Goal: Use online tool/utility: Utilize a website feature to perform a specific function

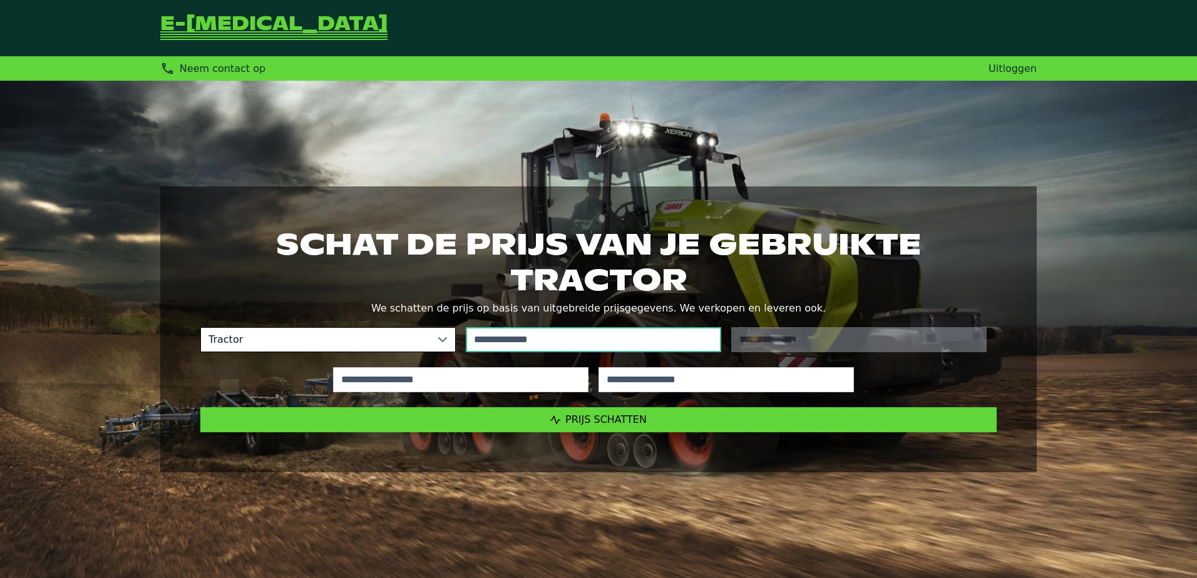
click at [527, 336] on input "text" at bounding box center [593, 339] width 255 height 25
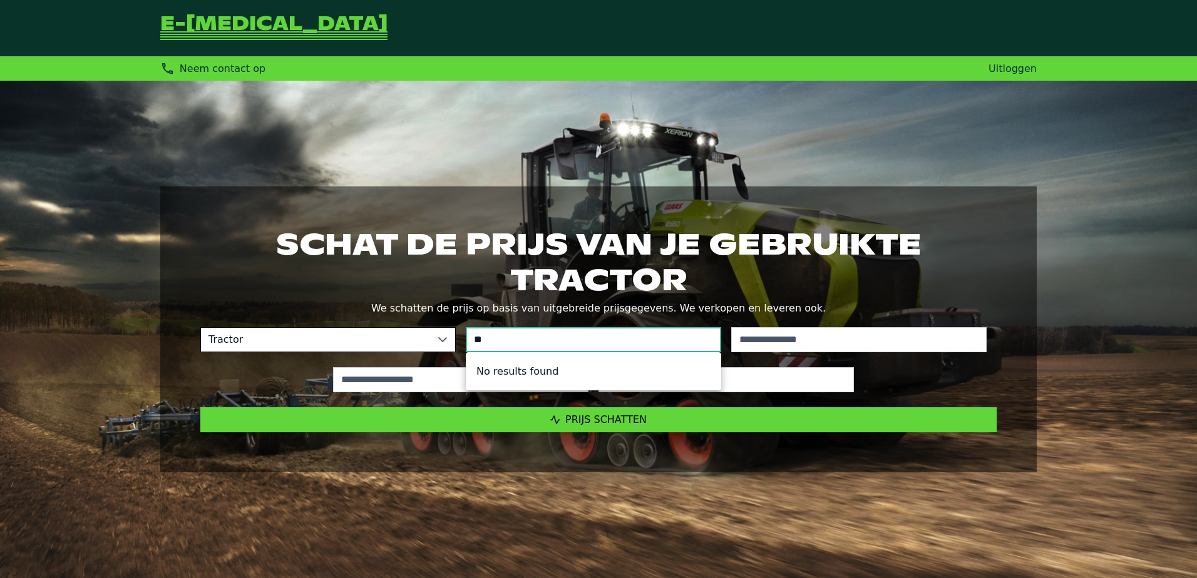
type input "*"
type input "*****"
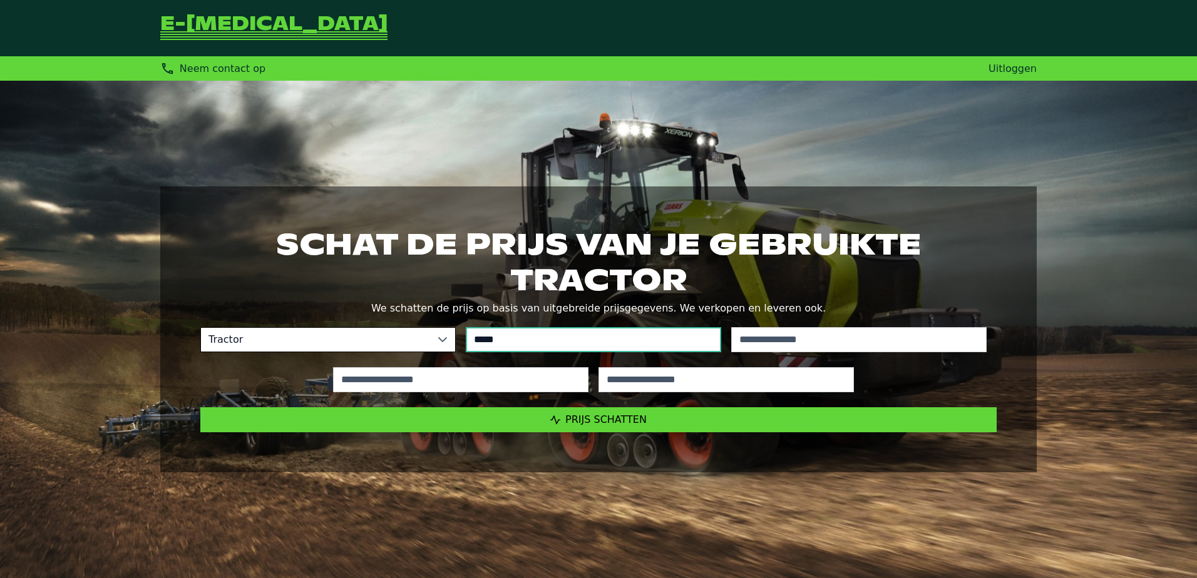
click at [502, 365] on li "Claas" at bounding box center [593, 371] width 254 height 27
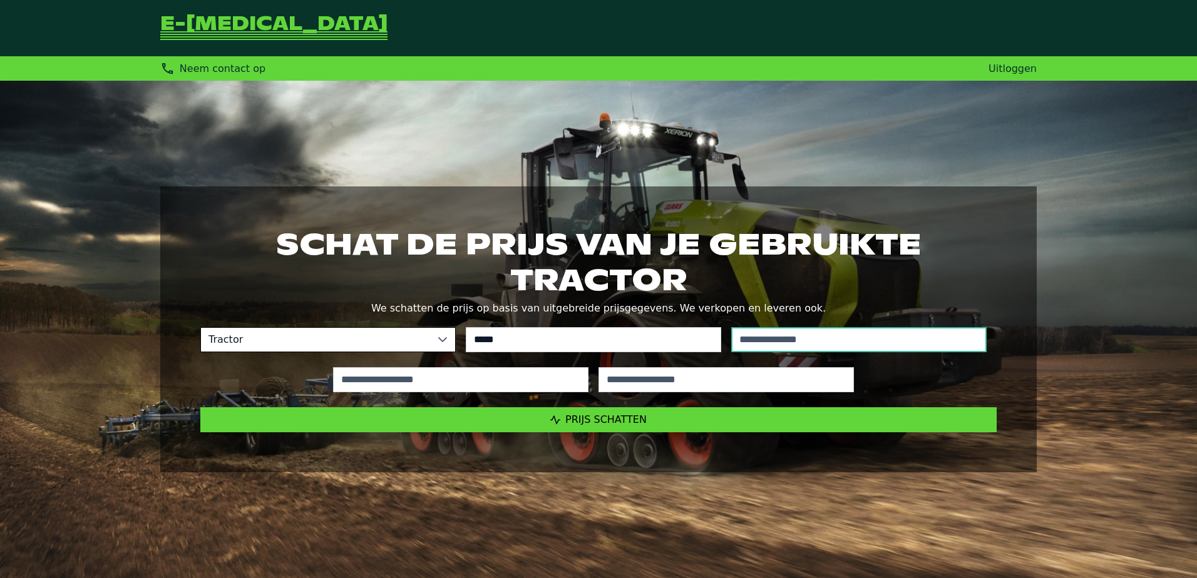
click at [763, 342] on input "text" at bounding box center [858, 339] width 255 height 25
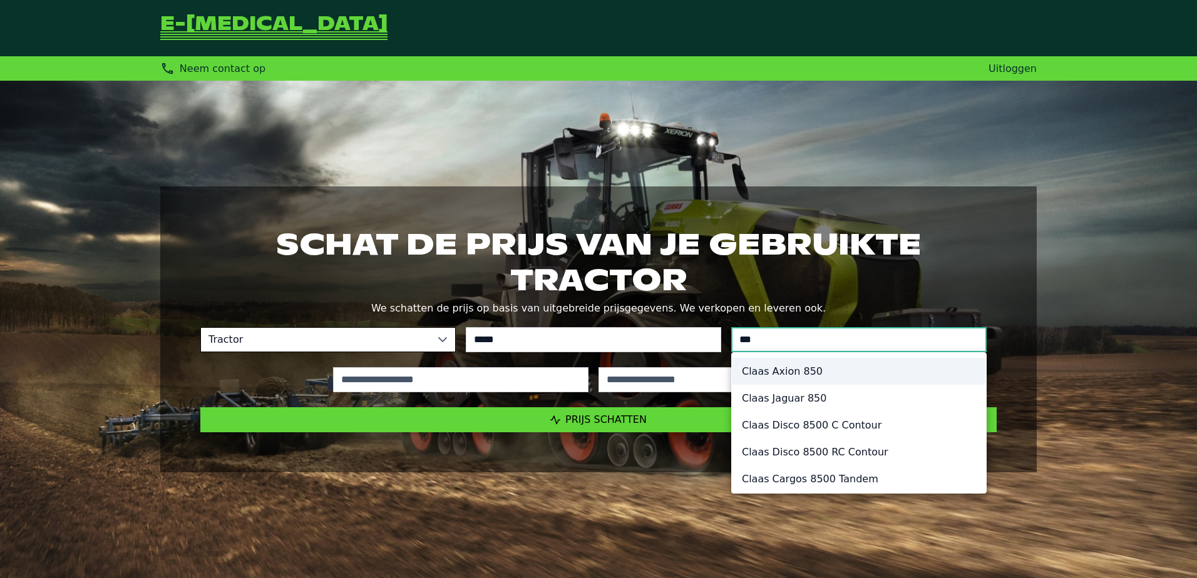
type input "***"
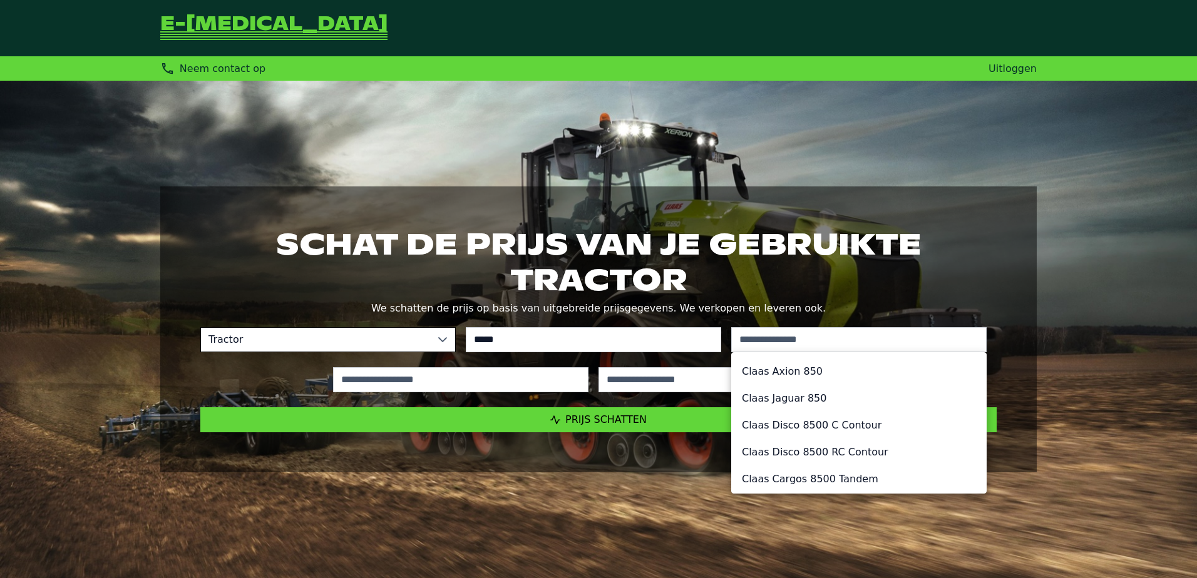
click at [768, 375] on ul "Claas Axion 850 Claas Jaguar 850 Claas Disco 8500 C Contour Claas Disco 8500 RC…" at bounding box center [859, 465] width 254 height 225
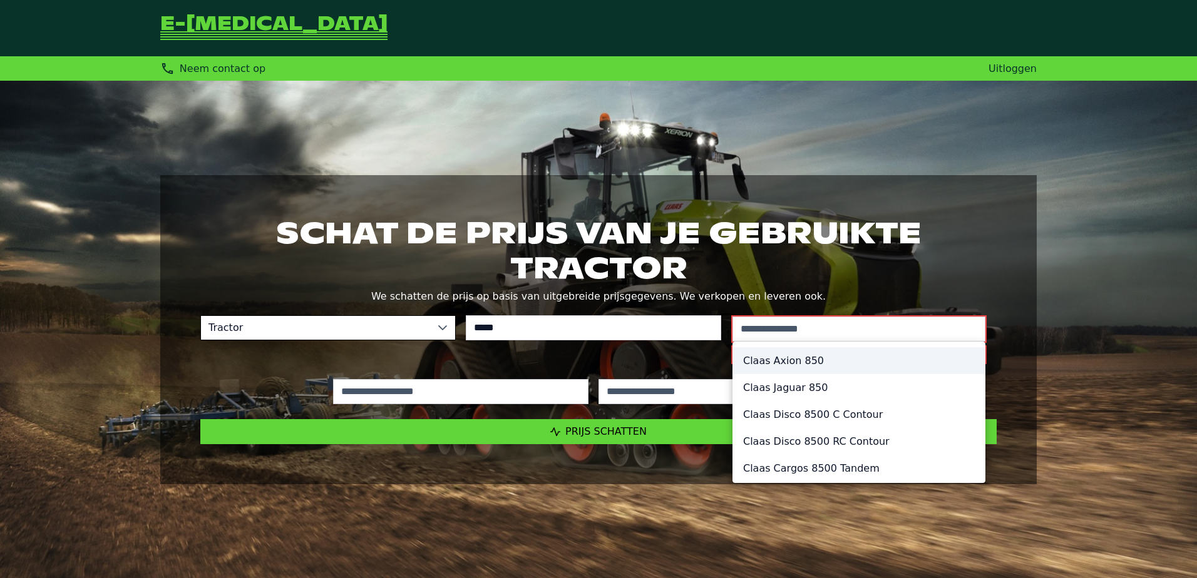
click at [814, 357] on li "Claas Axion 850" at bounding box center [859, 360] width 252 height 27
type input "*********"
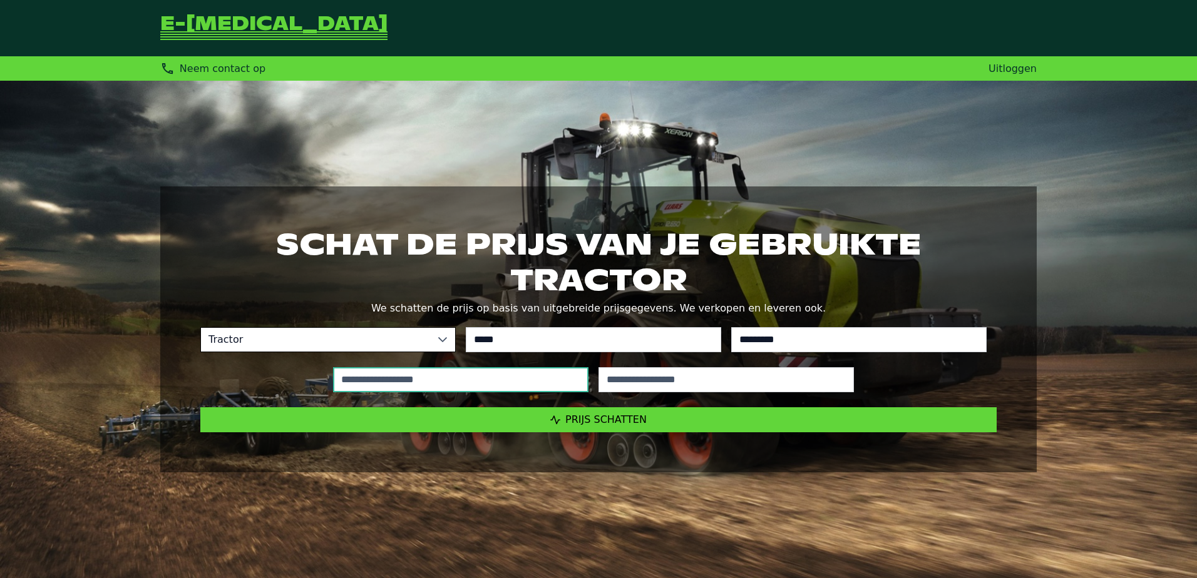
click at [367, 384] on input "text" at bounding box center [460, 379] width 255 height 25
type input "*****"
type input "****"
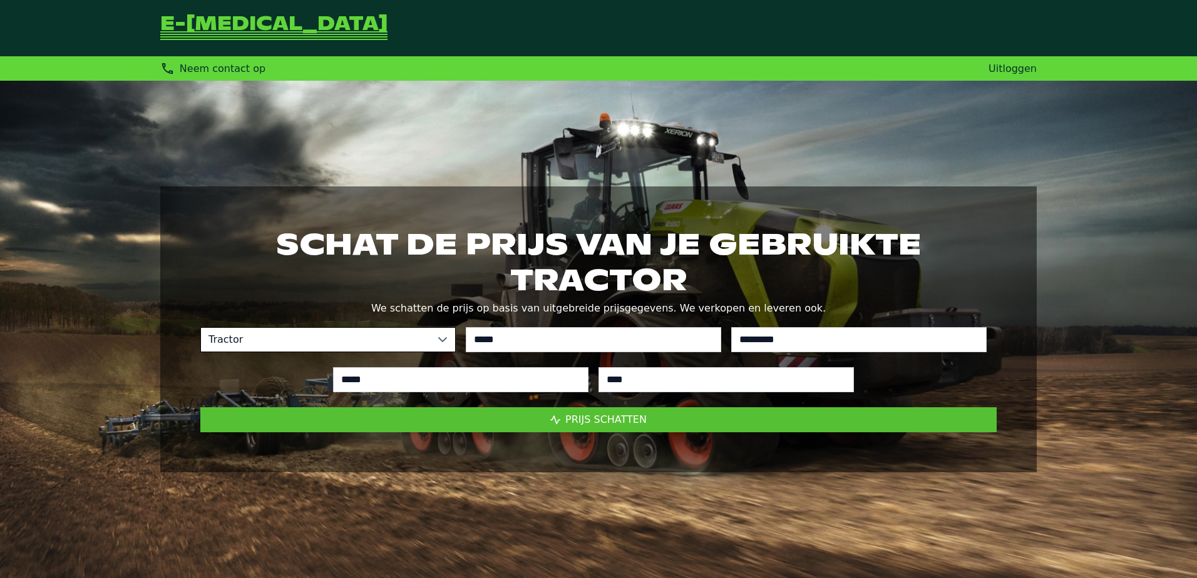
click at [567, 419] on button "Prijs schatten" at bounding box center [598, 419] width 796 height 25
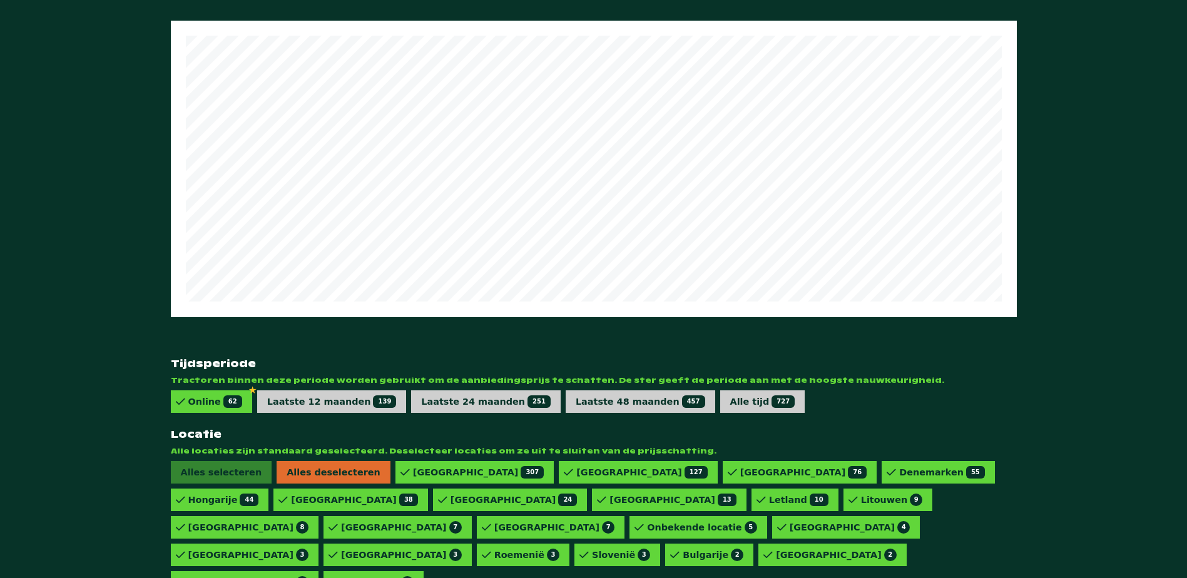
scroll to position [725, 0]
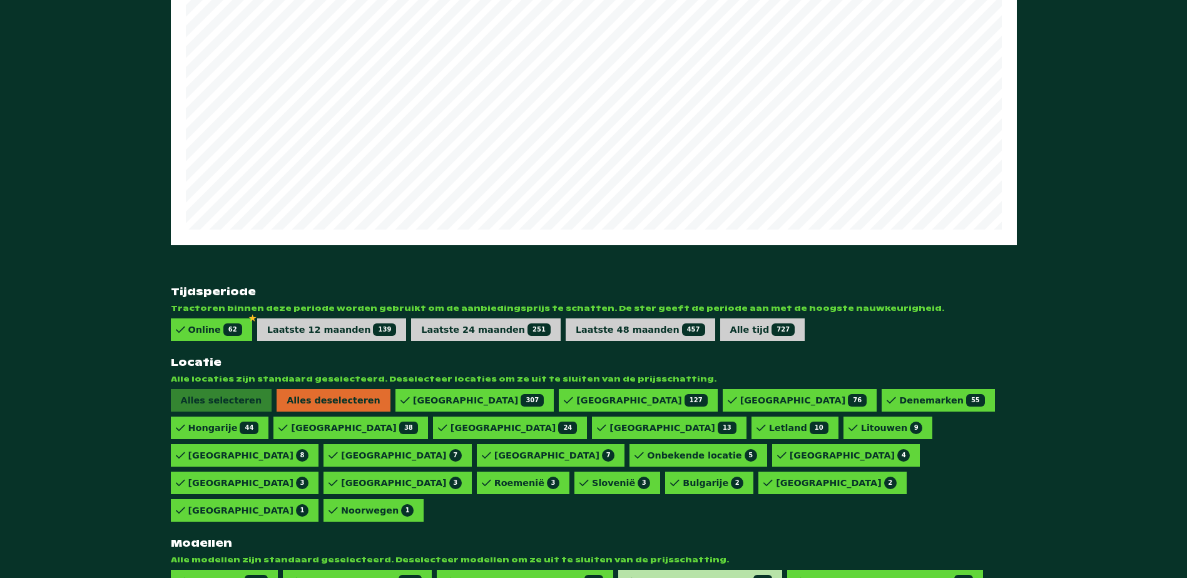
click at [674, 570] on div "AXION 850 HEXASHIFT 19" at bounding box center [699, 581] width 163 height 23
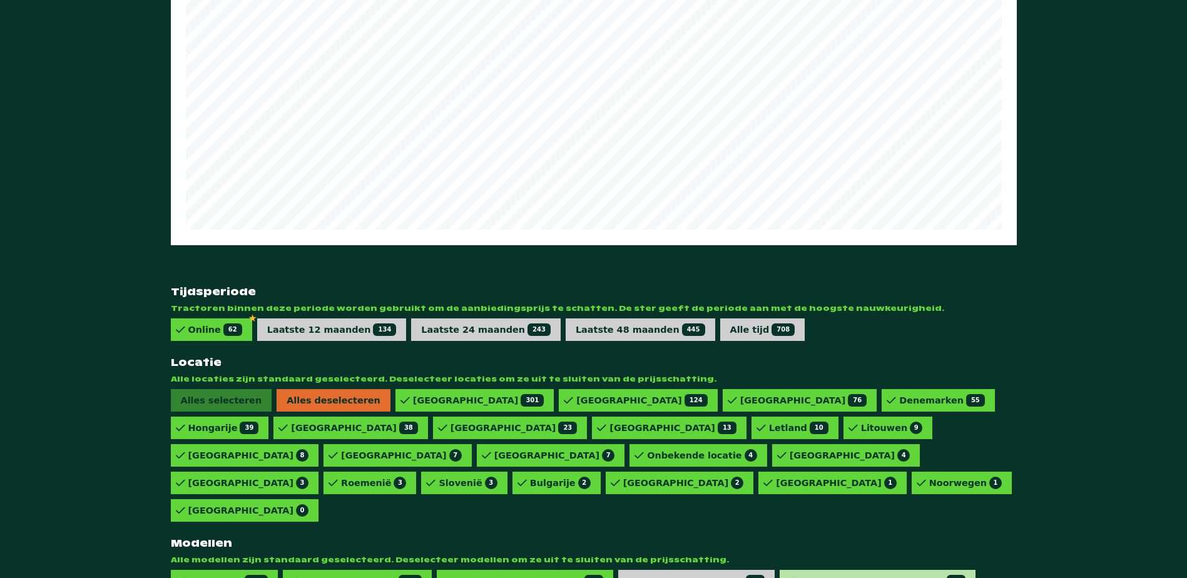
click at [797, 575] on div "AXION 850 HEXASHIFT CEBIS 15" at bounding box center [881, 581] width 168 height 13
click at [645, 575] on div "AXION 850 HEXASHIFT 19" at bounding box center [696, 581] width 136 height 13
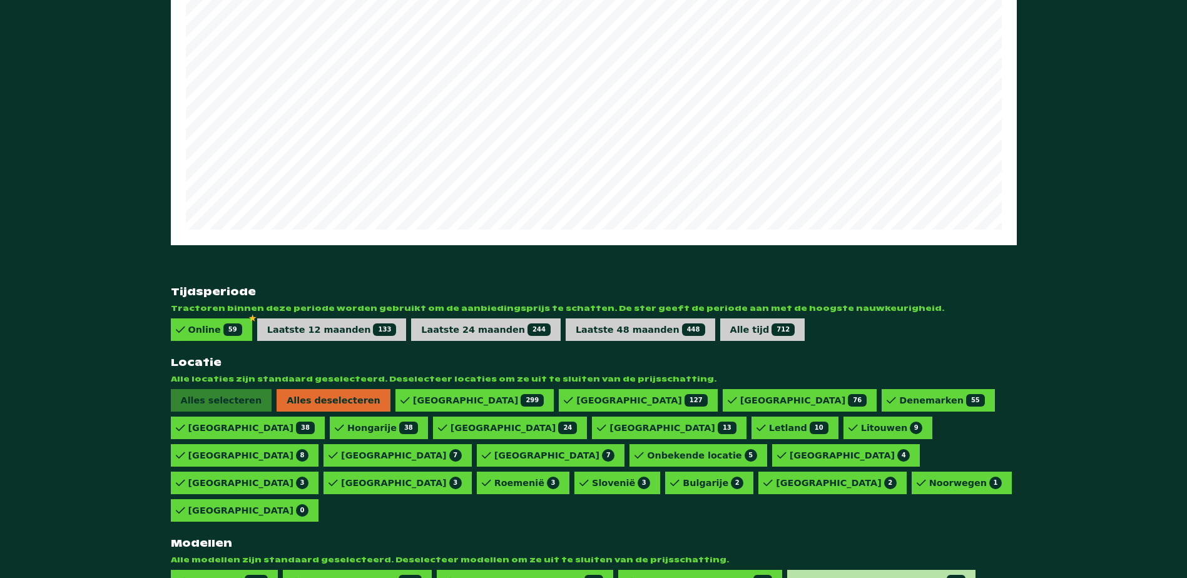
click at [797, 575] on div "AXION 850 HEXASHIFT CEBIS 15" at bounding box center [881, 581] width 168 height 13
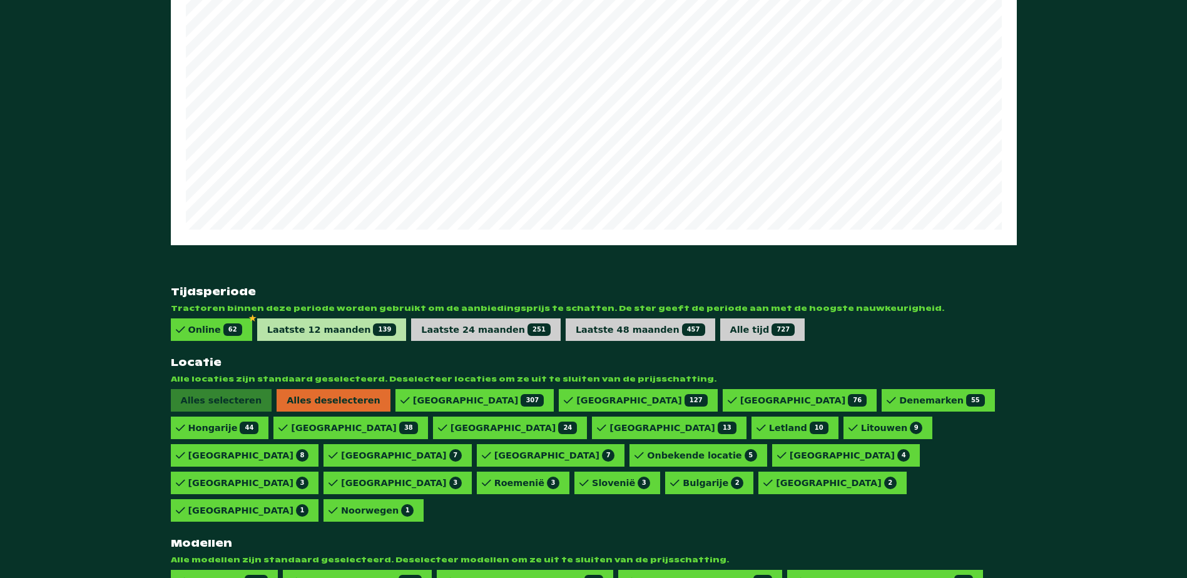
click at [316, 319] on div "Laatste 12 maanden 139" at bounding box center [332, 330] width 150 height 23
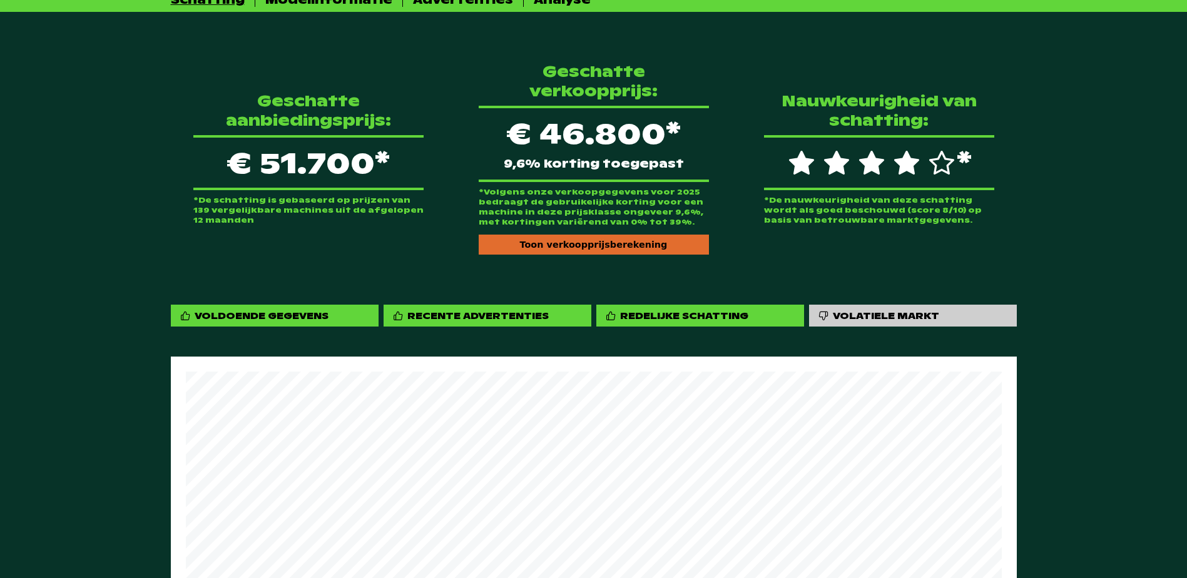
scroll to position [295, 0]
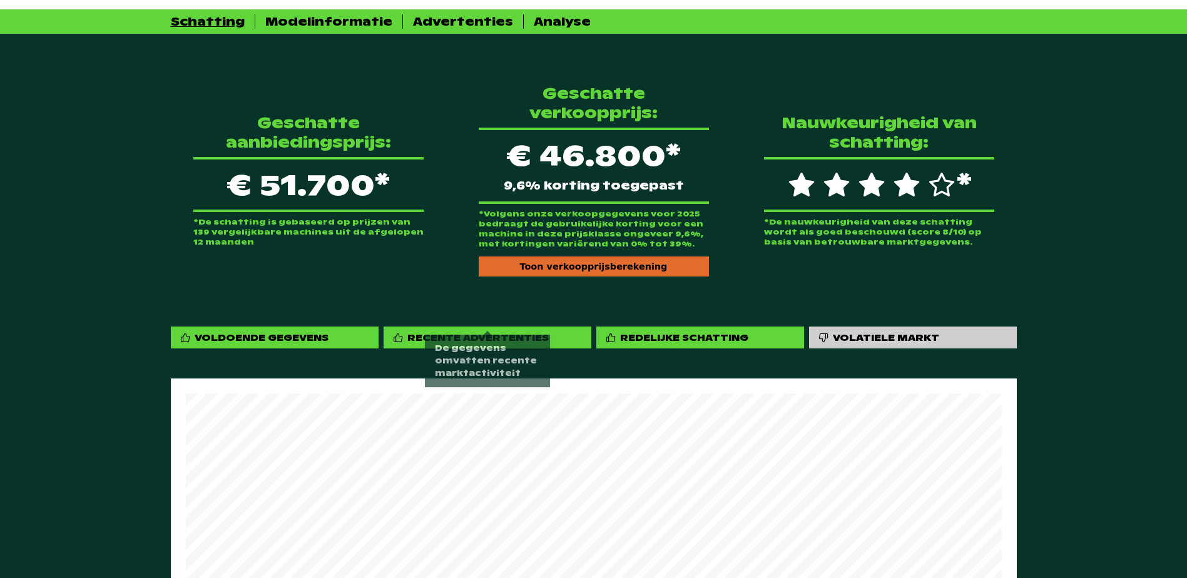
click at [526, 332] on div "Recente advertenties" at bounding box center [477, 338] width 141 height 12
click at [486, 332] on div "Recente advertenties" at bounding box center [477, 338] width 141 height 12
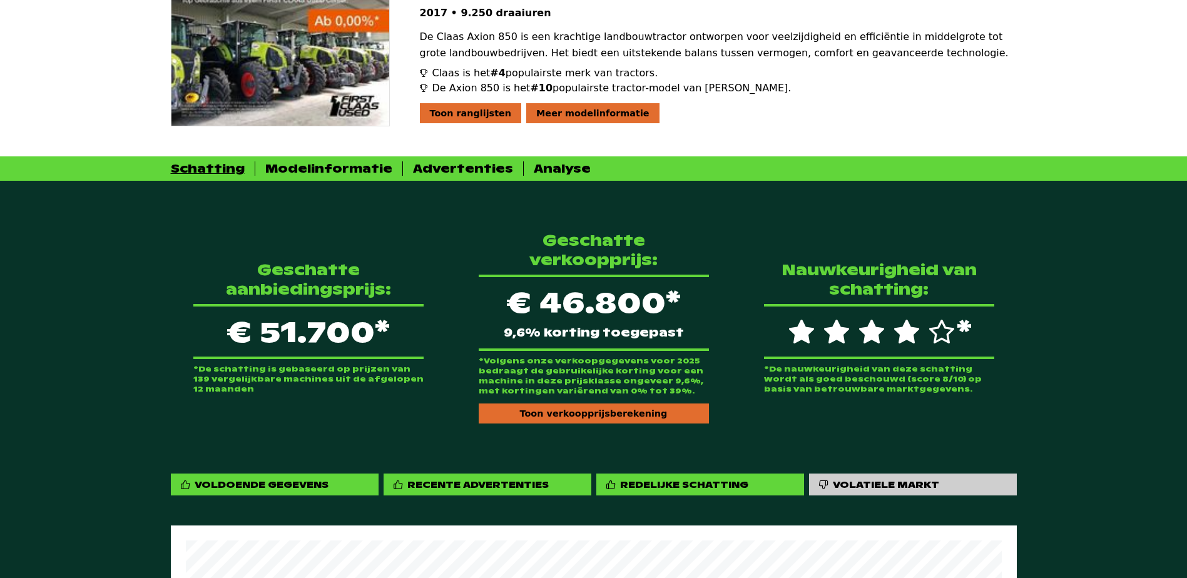
scroll to position [170, 0]
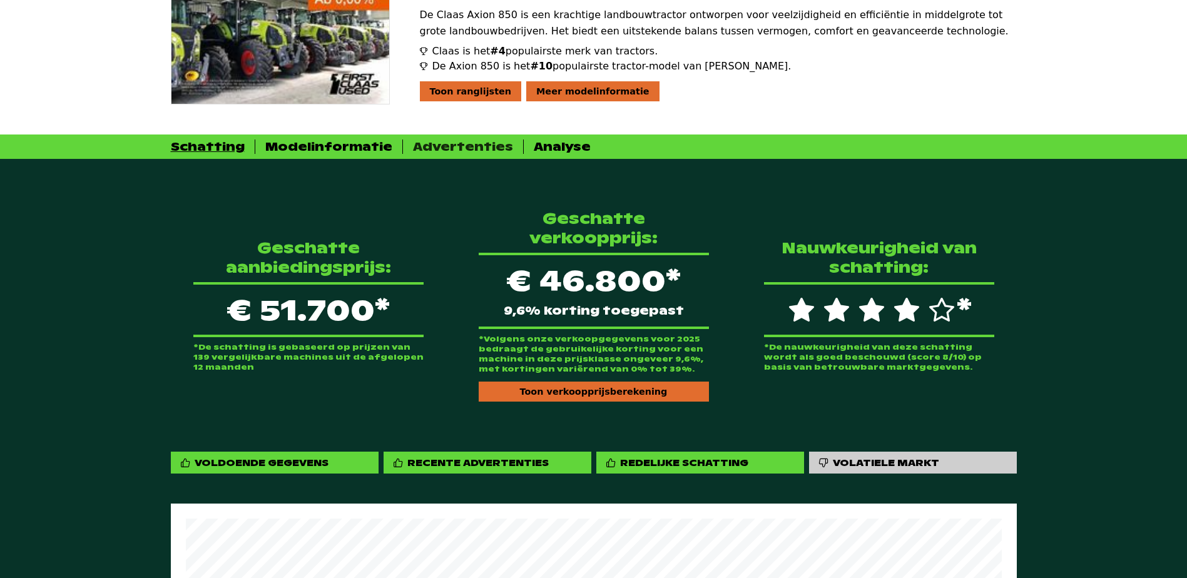
click at [464, 145] on div "Advertenties" at bounding box center [463, 147] width 100 height 14
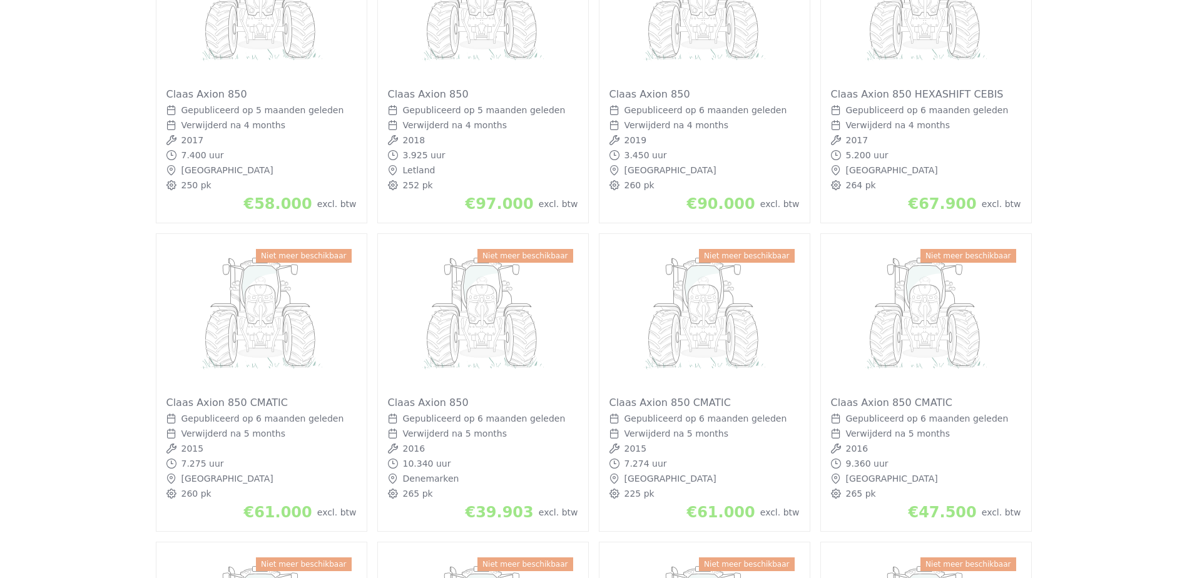
scroll to position [0, 0]
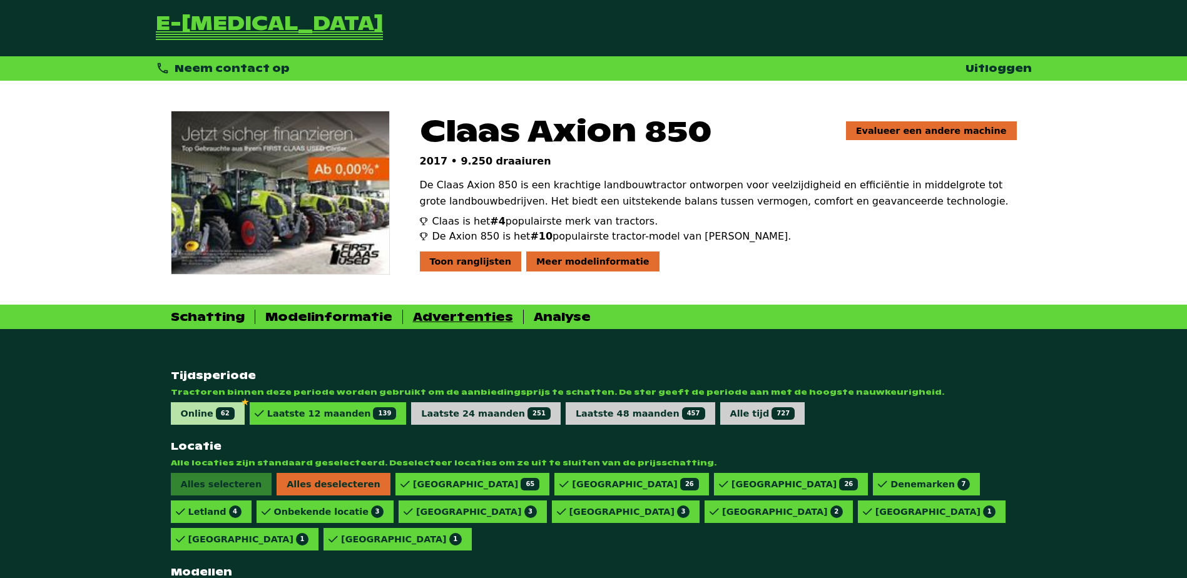
click at [180, 419] on div "Online 62" at bounding box center [208, 413] width 74 height 23
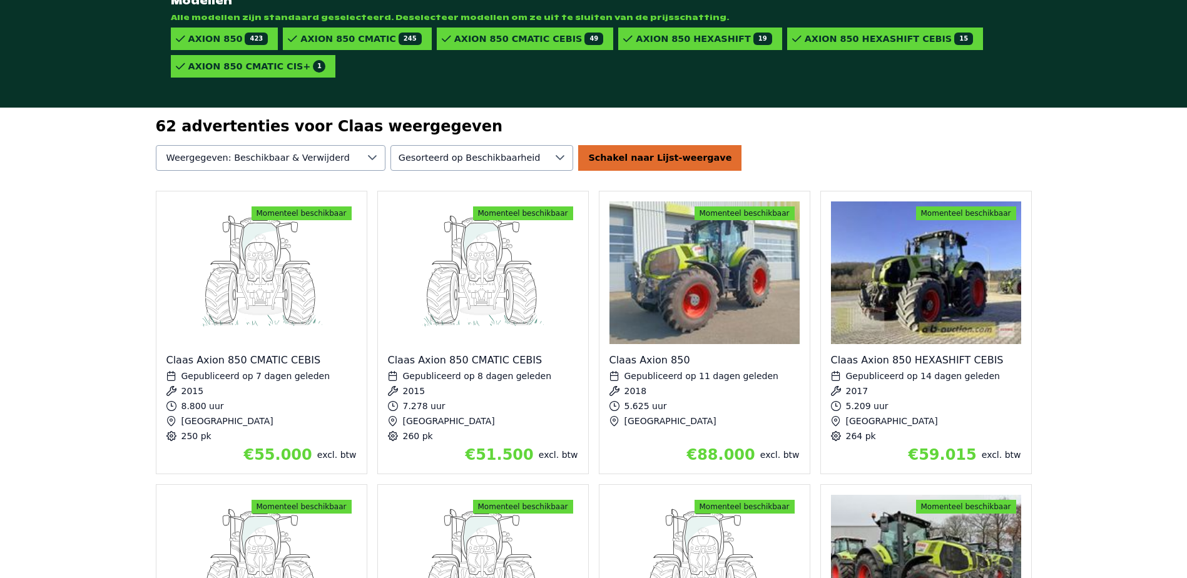
scroll to position [188, 0]
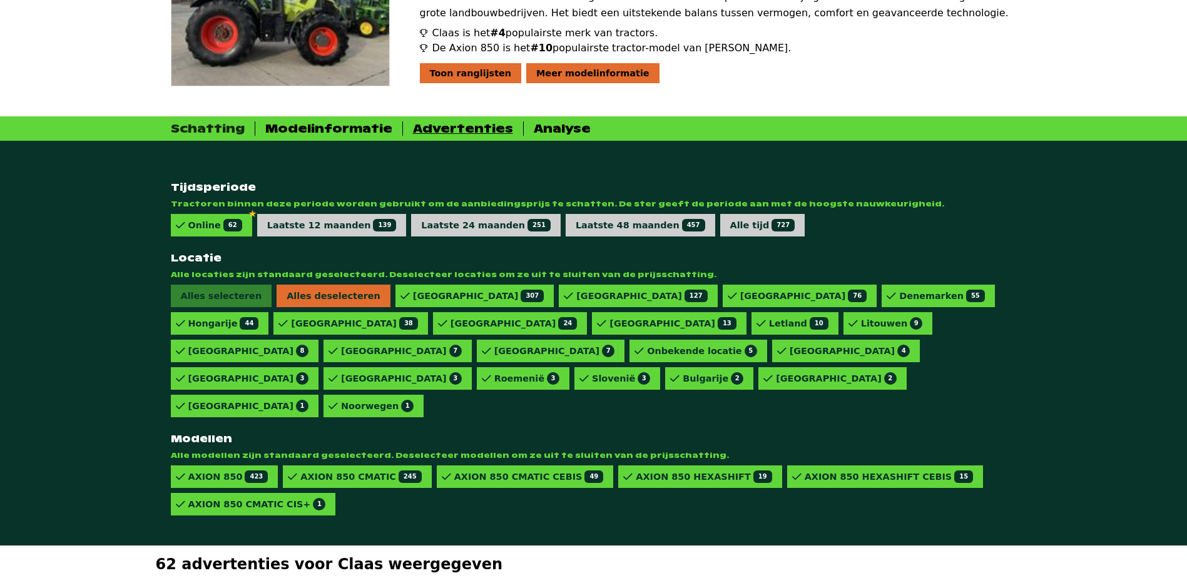
click at [218, 130] on div "Schatting" at bounding box center [208, 128] width 74 height 14
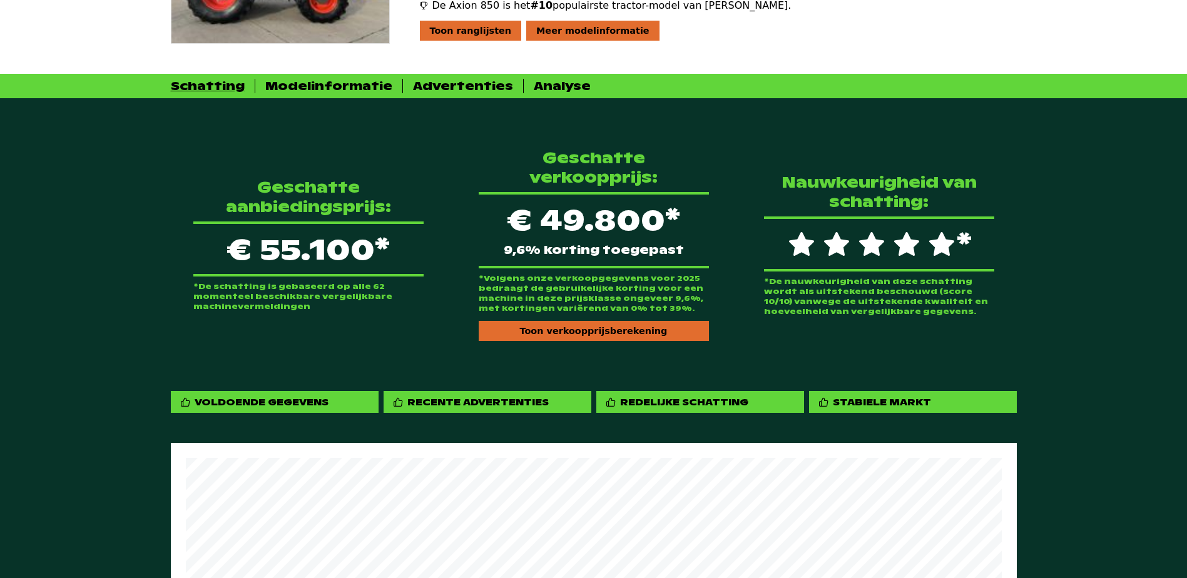
scroll to position [251, 0]
